Goal: Task Accomplishment & Management: Manage account settings

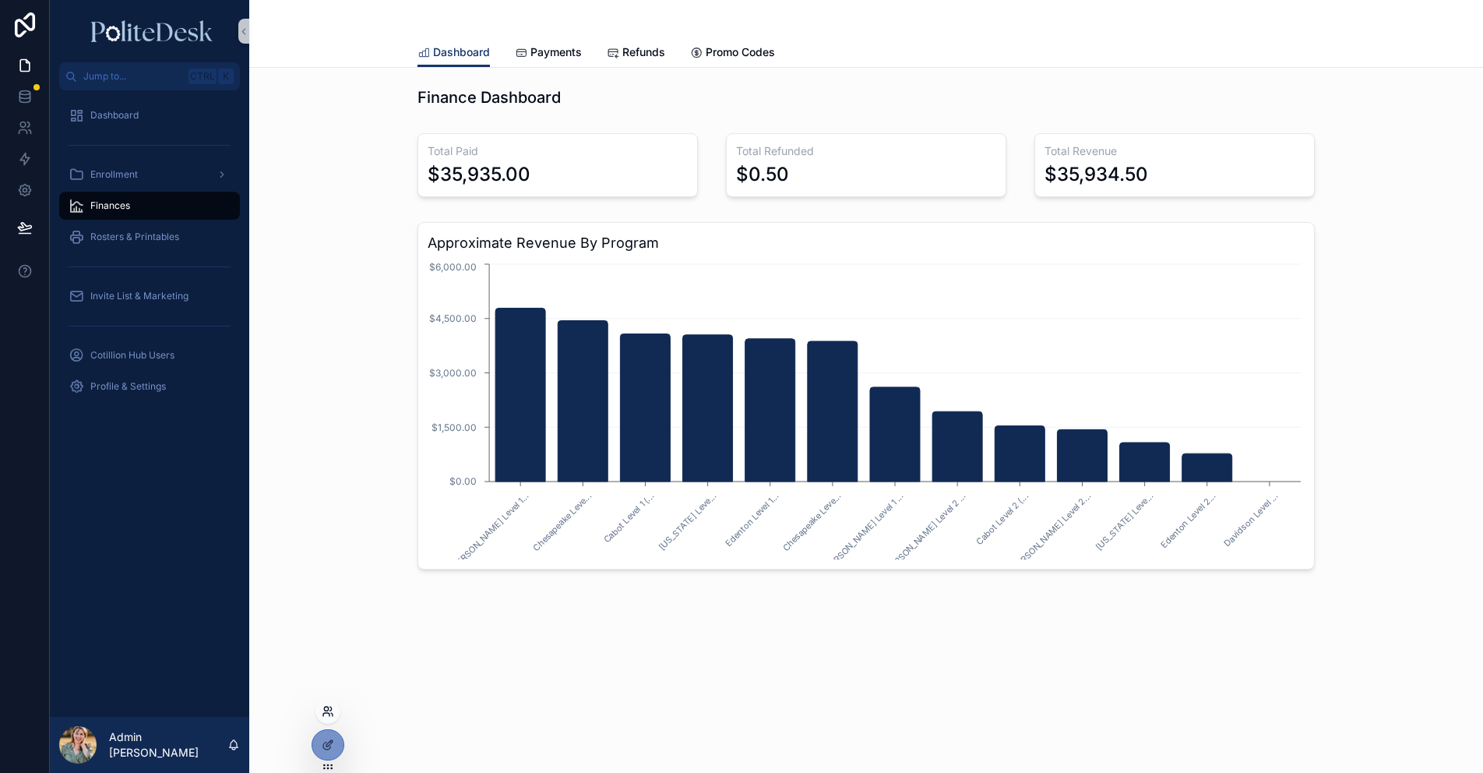
click at [323, 713] on icon at bounding box center [328, 711] width 12 height 12
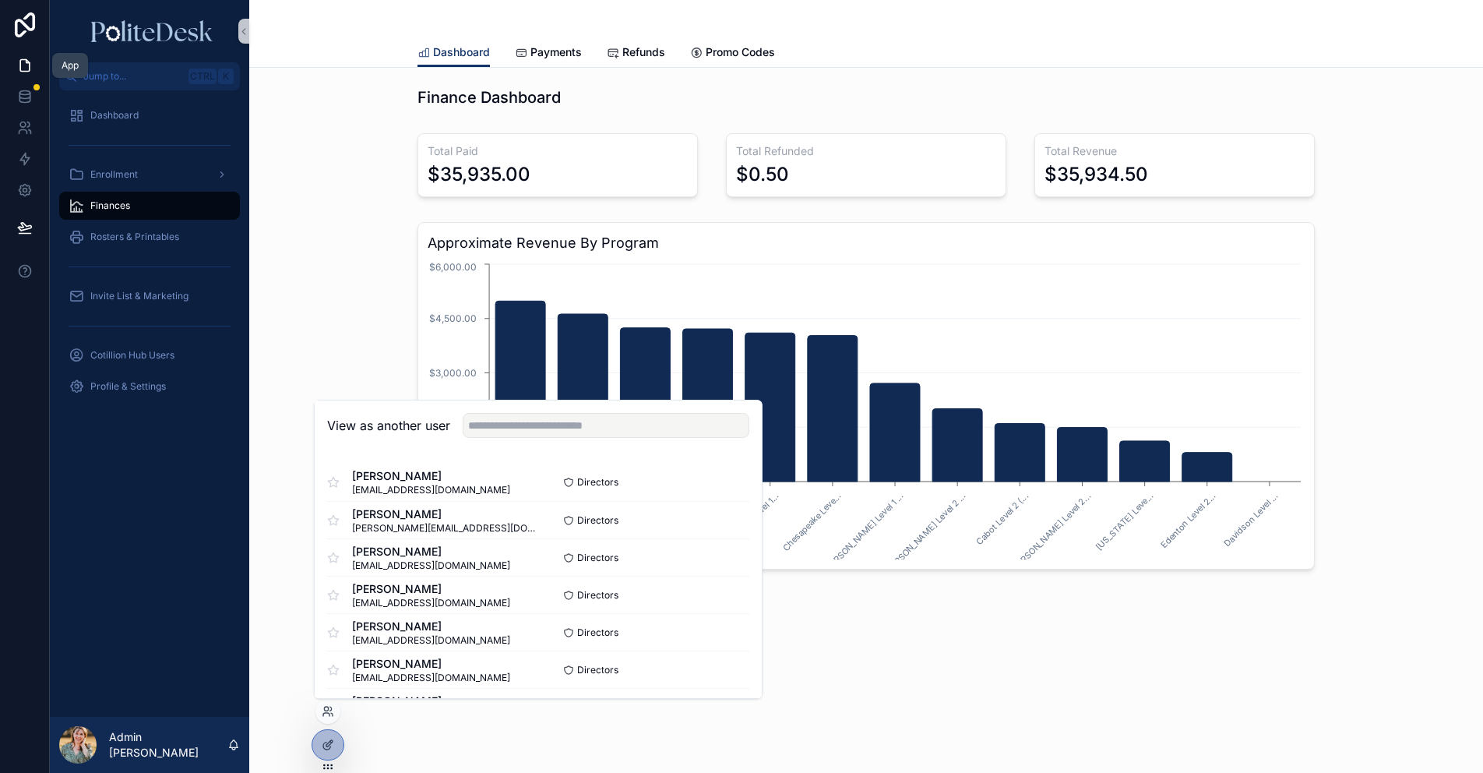
click at [30, 62] on icon at bounding box center [25, 66] width 16 height 16
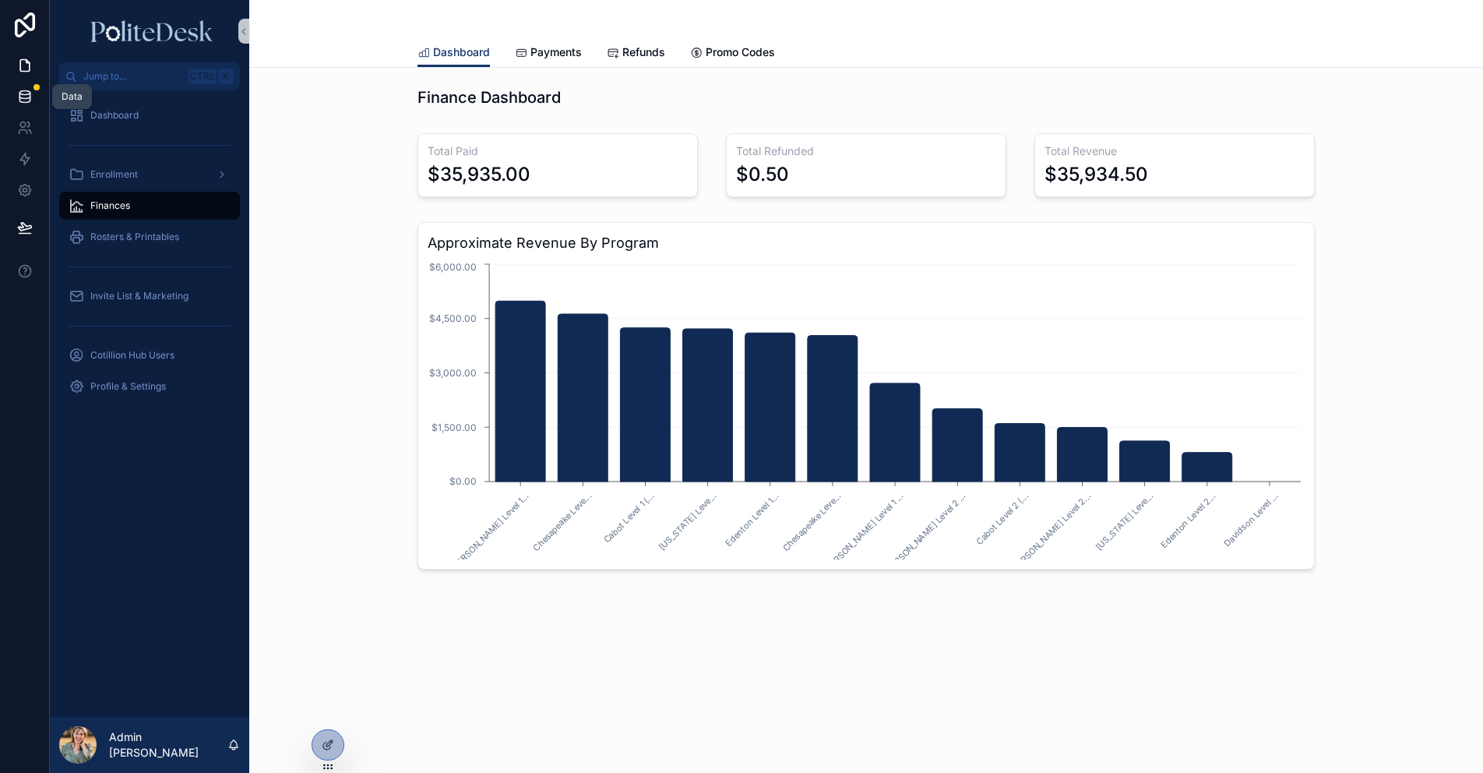
click at [19, 101] on icon at bounding box center [25, 97] width 16 height 16
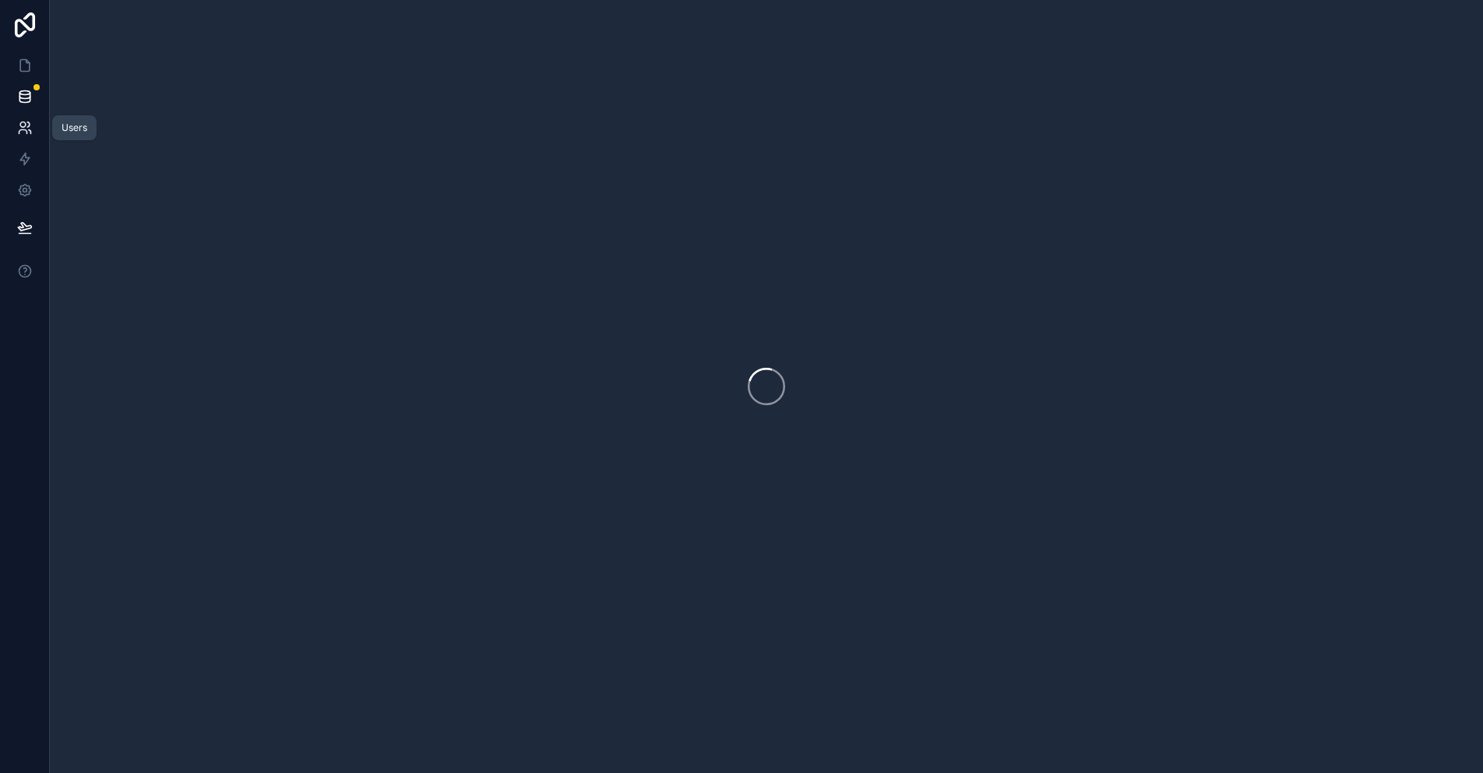
click at [27, 128] on icon at bounding box center [25, 128] width 16 height 16
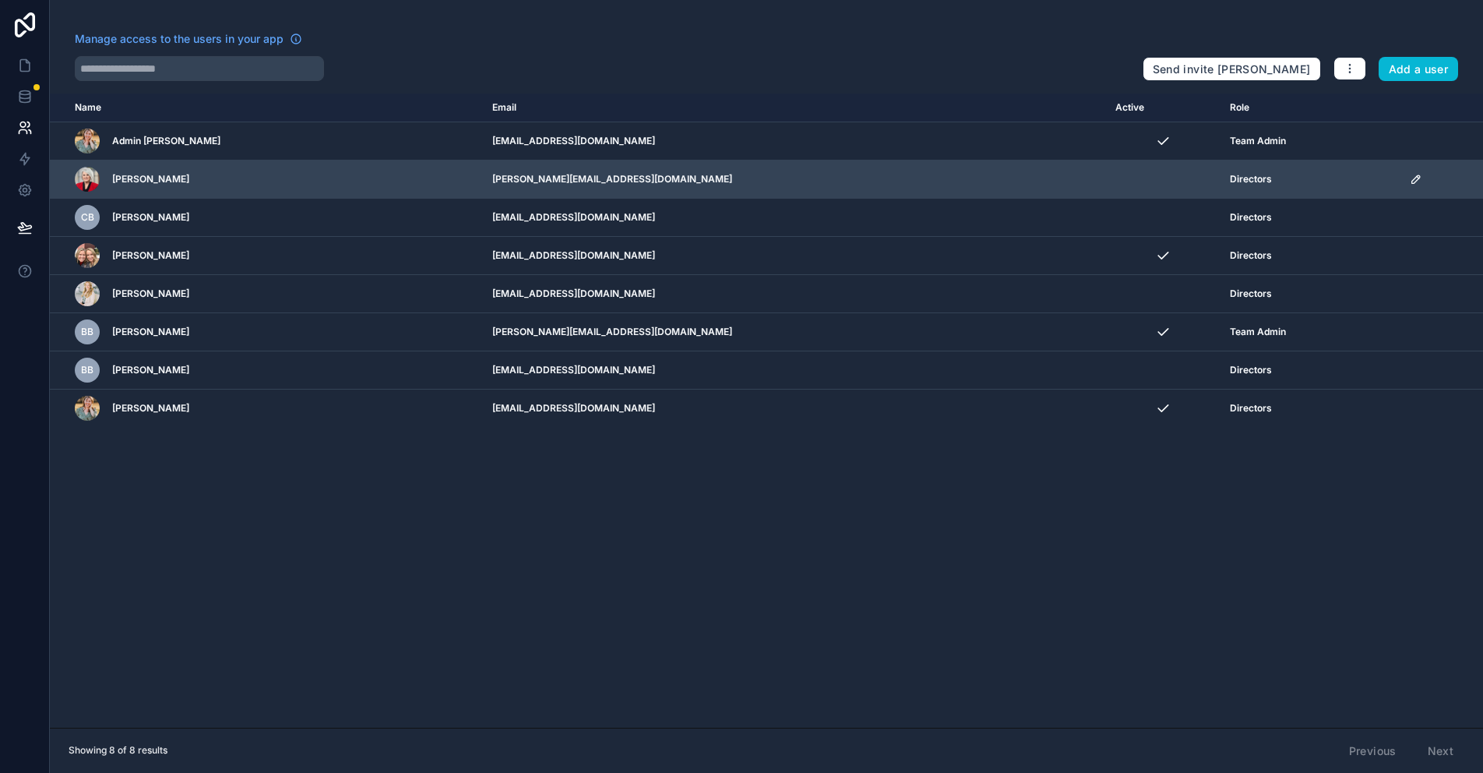
click at [767, 180] on td "[PERSON_NAME][EMAIL_ADDRESS][DOMAIN_NAME]" at bounding box center [794, 179] width 623 height 38
click at [1410, 182] on icon "scrollable content" at bounding box center [1416, 179] width 12 height 12
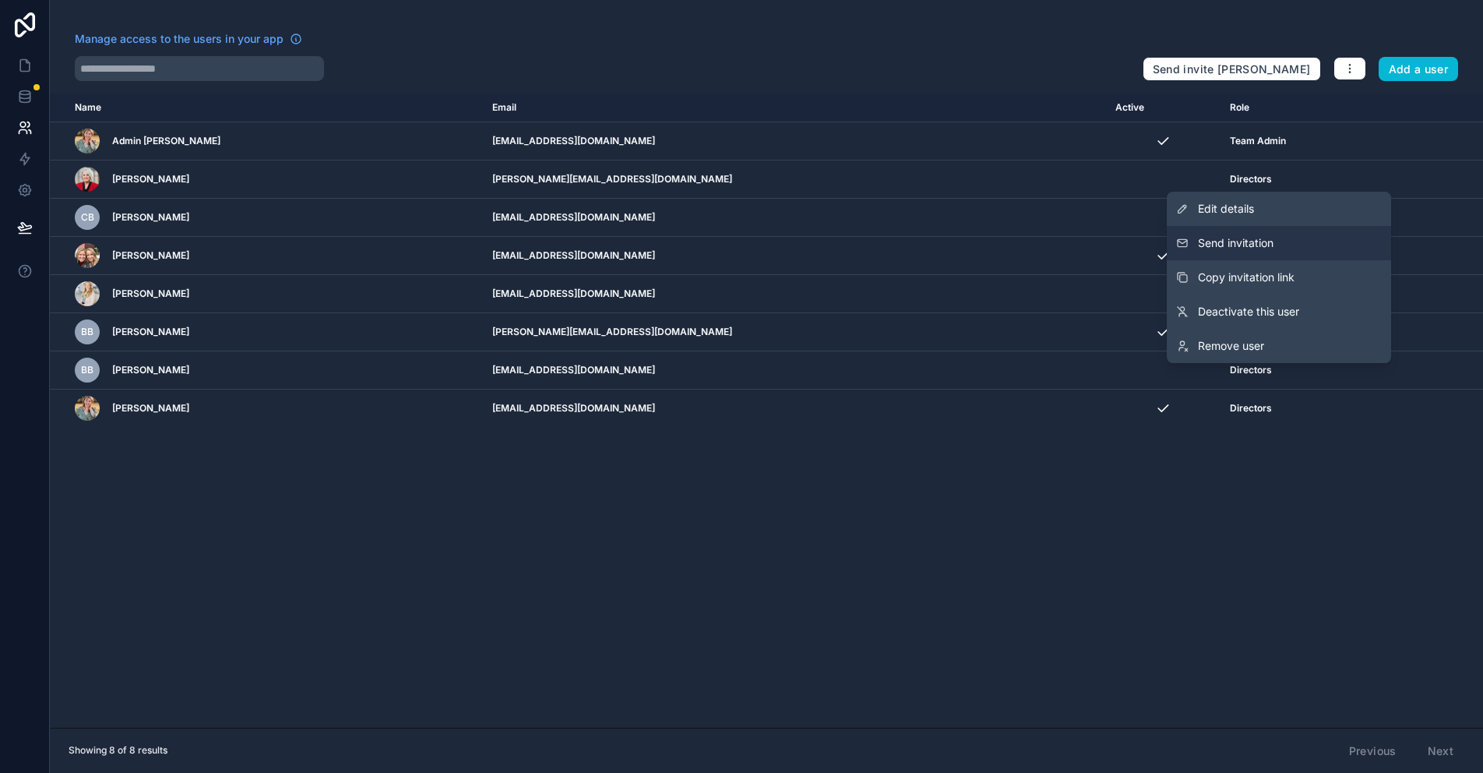
click at [1268, 239] on span "Send invitation" at bounding box center [1236, 243] width 76 height 16
